Goal: Task Accomplishment & Management: Use online tool/utility

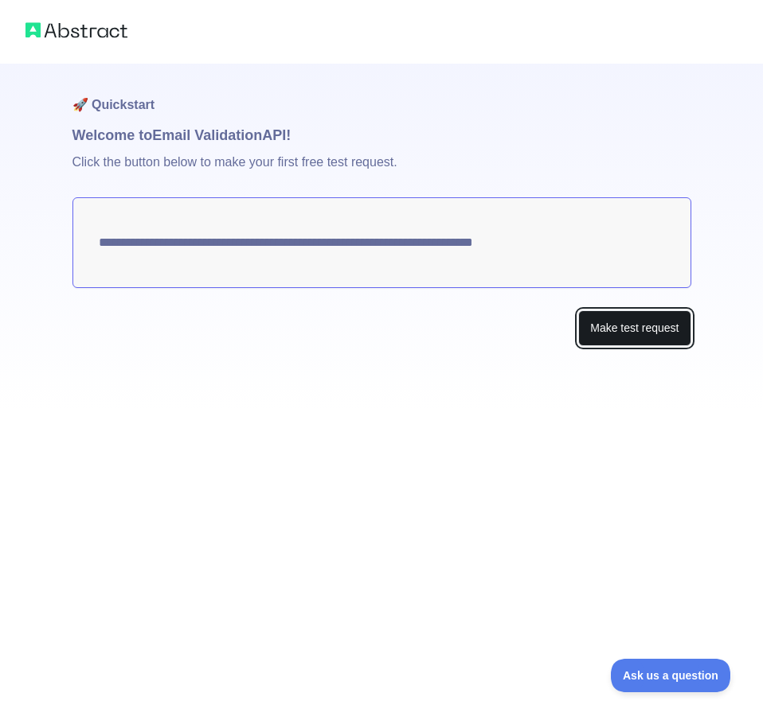
click at [640, 334] on button "Make test request" at bounding box center [634, 328] width 112 height 36
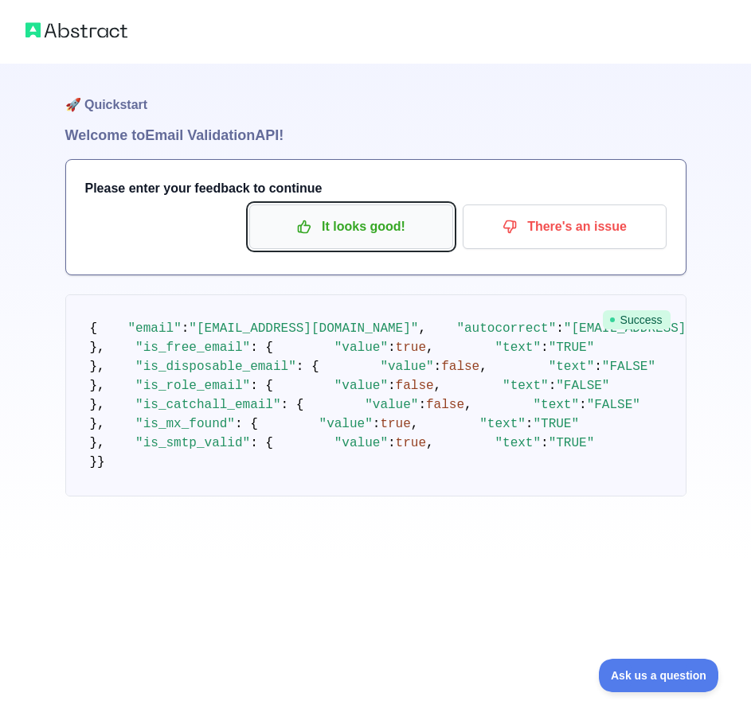
click at [362, 232] on p "It looks good!" at bounding box center [351, 226] width 180 height 27
